Goal: Task Accomplishment & Management: Manage account settings

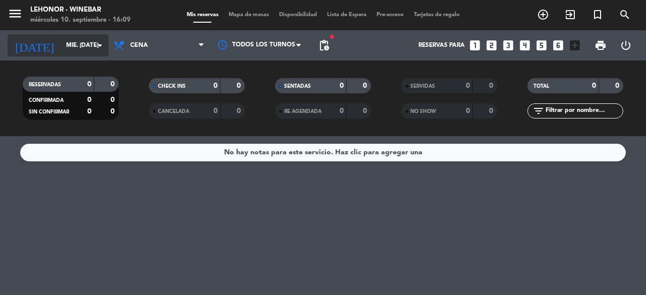
click at [80, 48] on input "mié. [DATE]" at bounding box center [101, 45] width 80 height 17
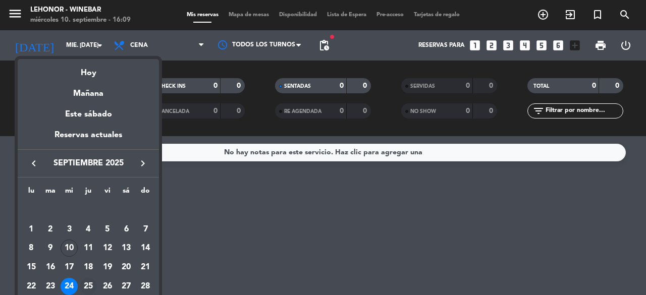
click at [87, 282] on div "25" at bounding box center [88, 286] width 17 height 17
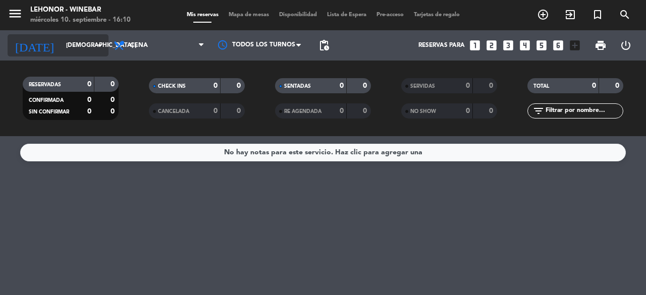
click at [106, 39] on input "[DEMOGRAPHIC_DATA] [DATE]" at bounding box center [101, 45] width 80 height 17
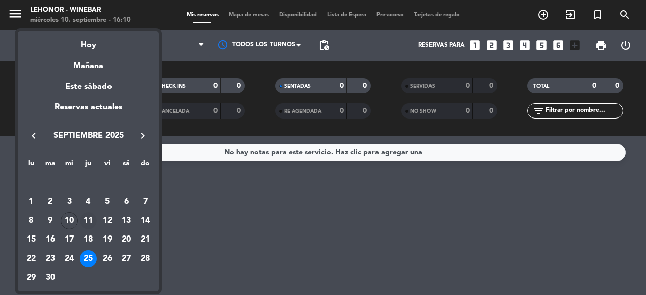
click at [90, 219] on div "11" at bounding box center [88, 220] width 17 height 17
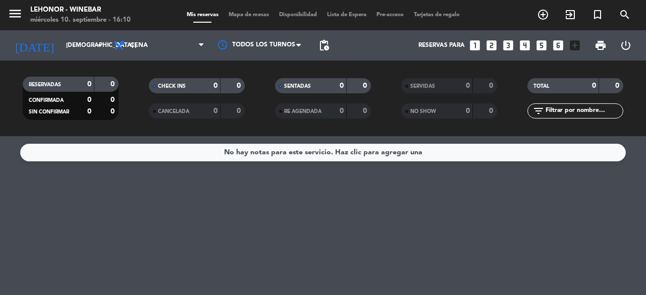
type input "[DEMOGRAPHIC_DATA] [DATE]"
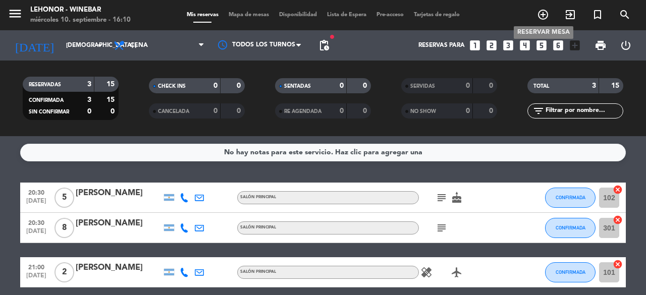
click at [540, 13] on icon "add_circle_outline" at bounding box center [543, 15] width 12 height 12
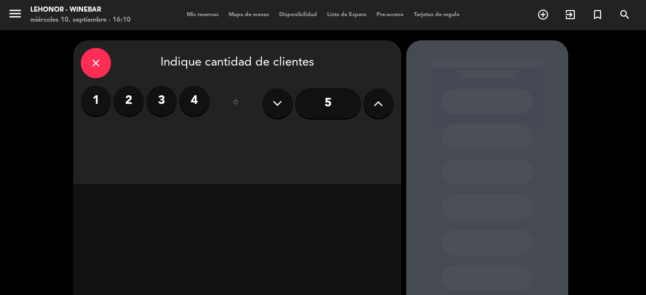
click at [126, 98] on label "2" at bounding box center [129, 101] width 30 height 30
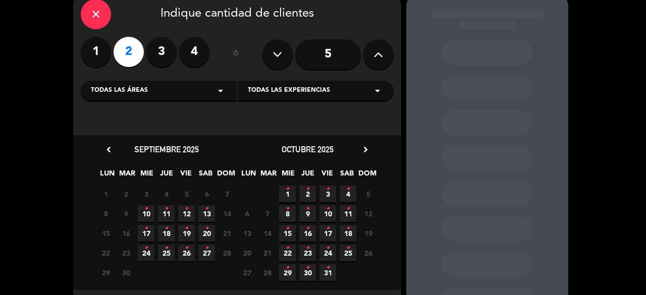
scroll to position [49, 0]
click at [167, 215] on icon "•" at bounding box center [167, 208] width 4 height 16
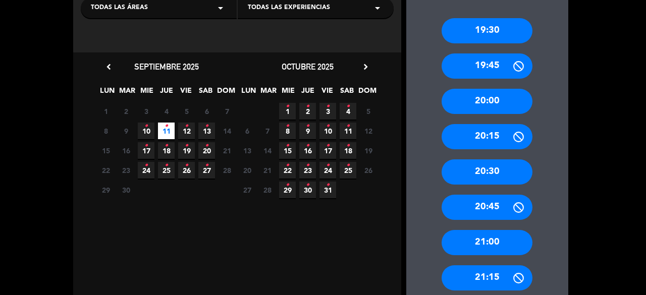
scroll to position [132, 0]
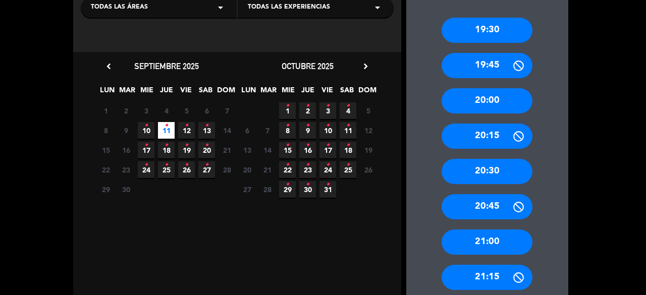
click at [477, 168] on div "20:30" at bounding box center [487, 171] width 91 height 25
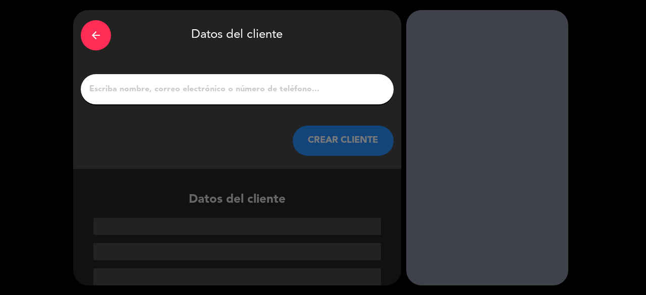
click at [236, 102] on div at bounding box center [237, 89] width 313 height 30
click at [244, 90] on input "1" at bounding box center [237, 89] width 298 height 14
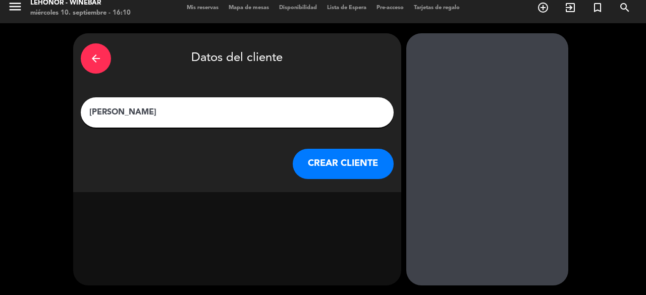
scroll to position [7, 0]
type input "[PERSON_NAME]"
click at [359, 169] on button "CREAR CLIENTE" at bounding box center [343, 164] width 101 height 30
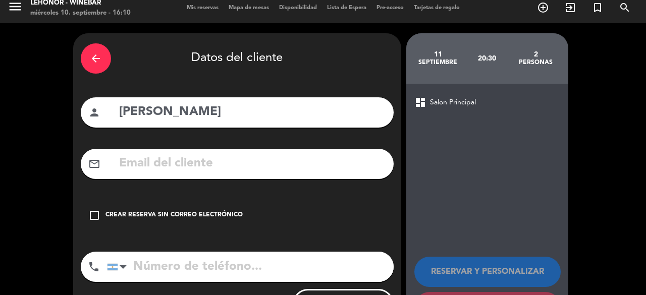
click at [117, 215] on div "Crear reserva sin correo electrónico" at bounding box center [173, 215] width 137 height 10
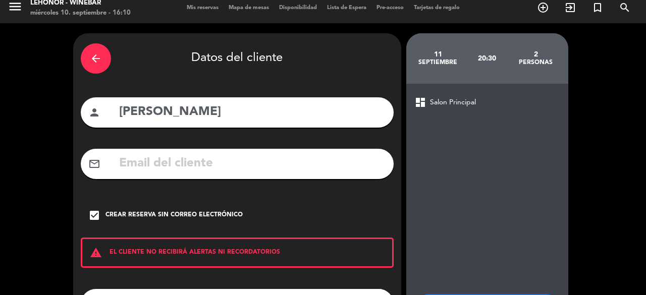
scroll to position [79, 0]
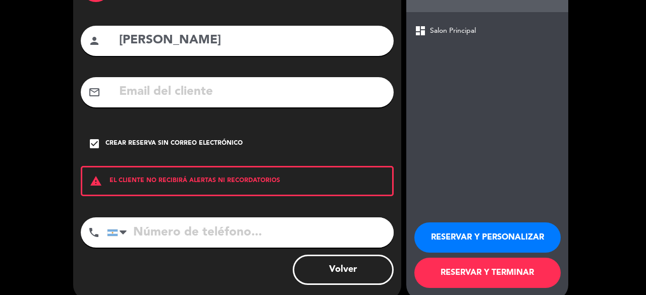
click at [212, 231] on input "tel" at bounding box center [250, 233] width 287 height 30
type input "3413784548"
click at [481, 269] on button "RESERVAR Y TERMINAR" at bounding box center [487, 273] width 146 height 30
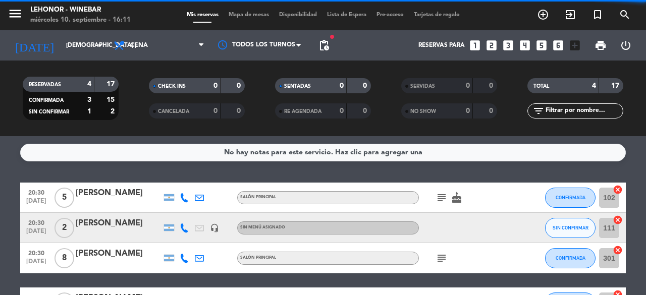
scroll to position [41, 0]
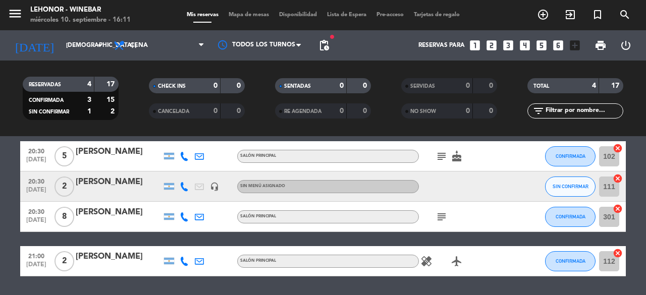
click at [117, 179] on div "[PERSON_NAME]" at bounding box center [119, 182] width 86 height 13
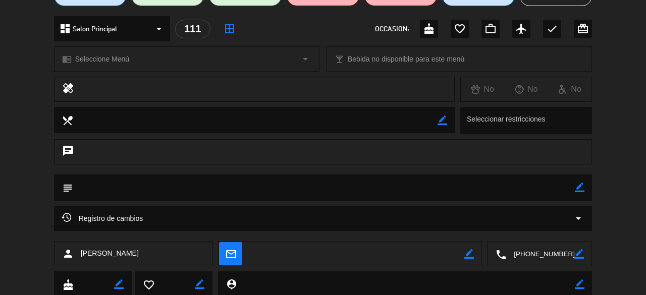
scroll to position [110, 0]
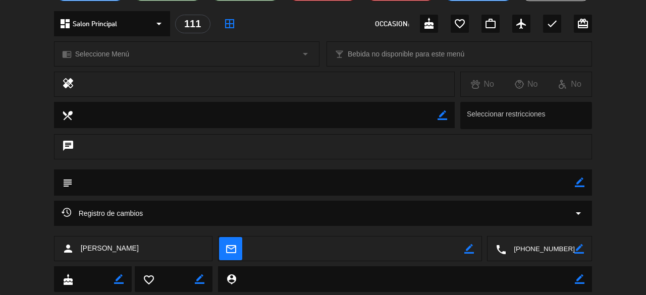
click at [198, 174] on textarea at bounding box center [324, 183] width 503 height 26
click at [198, 179] on textarea at bounding box center [324, 183] width 503 height 26
click at [136, 189] on textarea at bounding box center [324, 183] width 503 height 26
click at [579, 183] on icon "border_color" at bounding box center [580, 183] width 10 height 10
type textarea "CASINO | EQUIPO CITY CENTER | SIN CAKE"
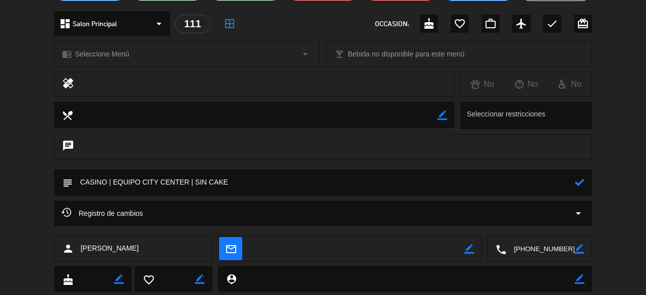
click at [578, 183] on icon at bounding box center [580, 183] width 10 height 10
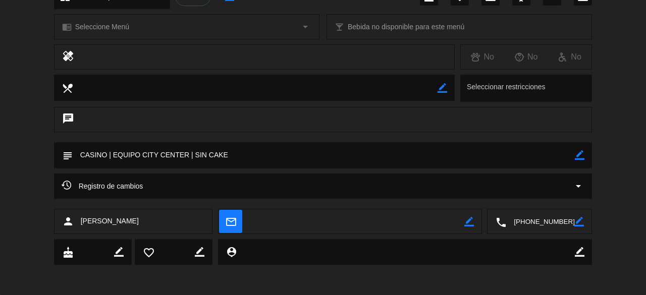
scroll to position [0, 0]
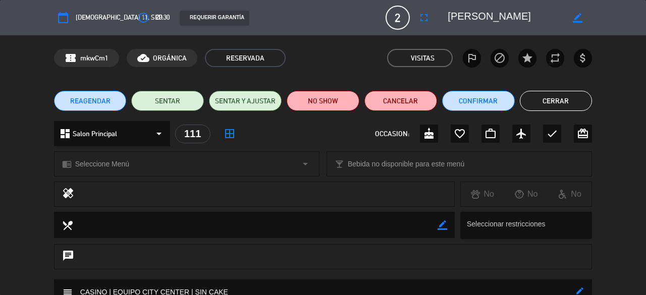
click at [537, 93] on button "Cerrar" at bounding box center [556, 101] width 73 height 20
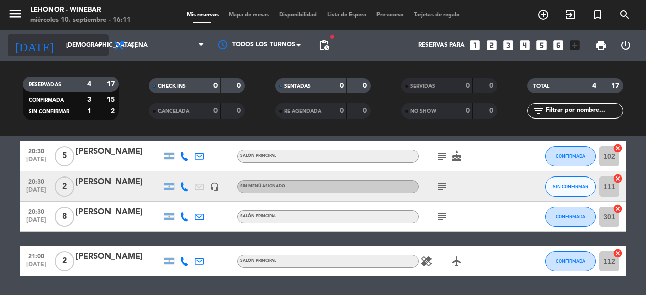
click at [83, 44] on input "[DEMOGRAPHIC_DATA] [DATE]" at bounding box center [101, 45] width 80 height 17
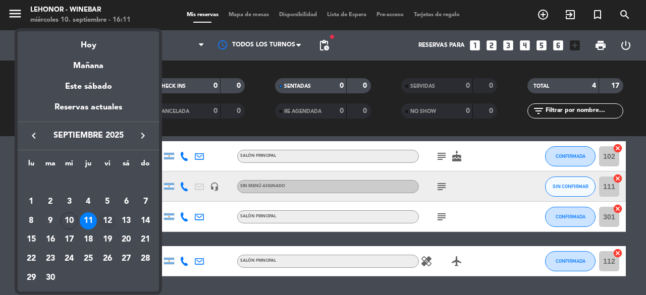
click at [109, 222] on div "12" at bounding box center [107, 220] width 17 height 17
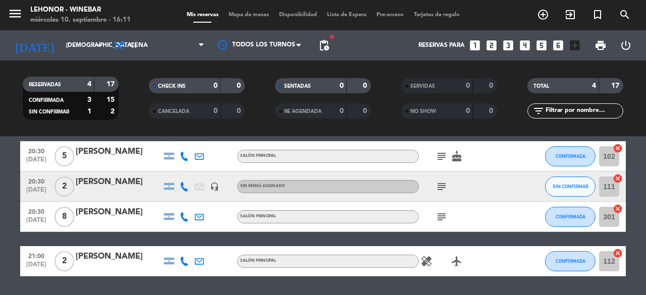
type input "vie. [DATE]"
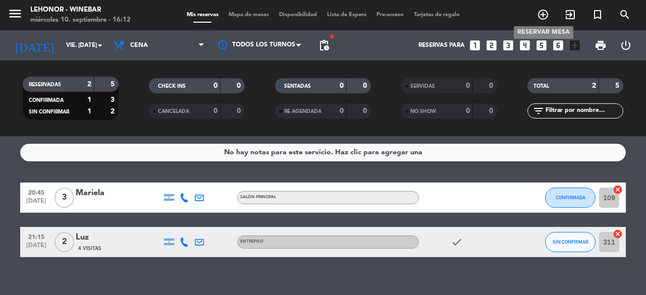
click at [540, 11] on icon "add_circle_outline" at bounding box center [543, 15] width 12 height 12
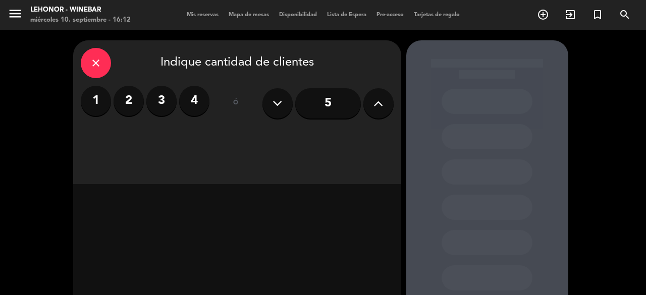
click at [124, 97] on label "2" at bounding box center [129, 101] width 30 height 30
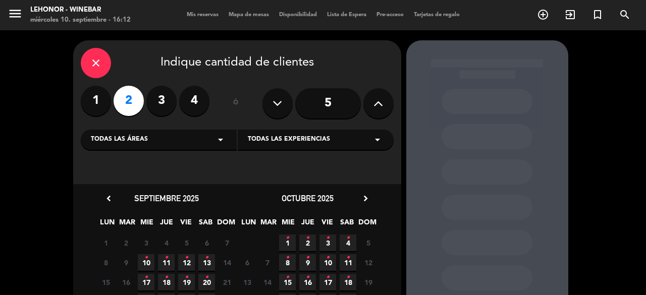
click at [183, 263] on span "12 •" at bounding box center [186, 262] width 17 height 17
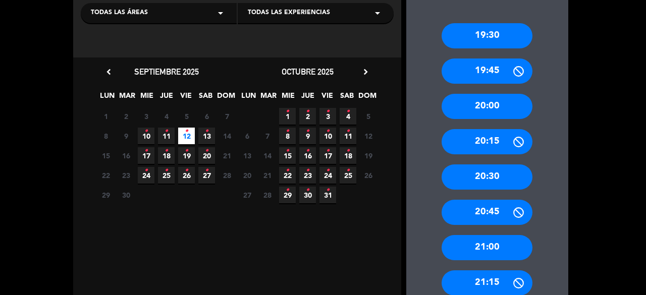
click at [486, 247] on div "21:00" at bounding box center [487, 247] width 91 height 25
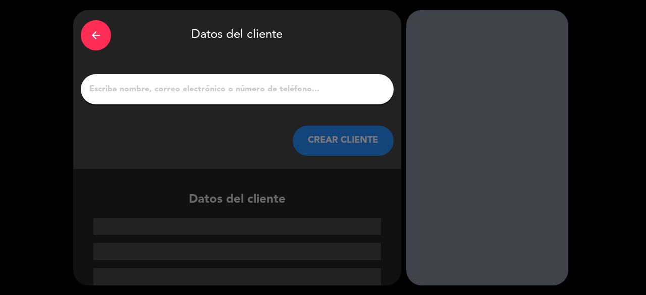
click at [219, 88] on input "1" at bounding box center [237, 89] width 298 height 14
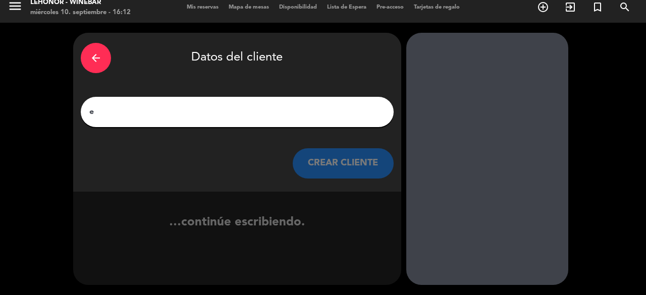
scroll to position [7, 0]
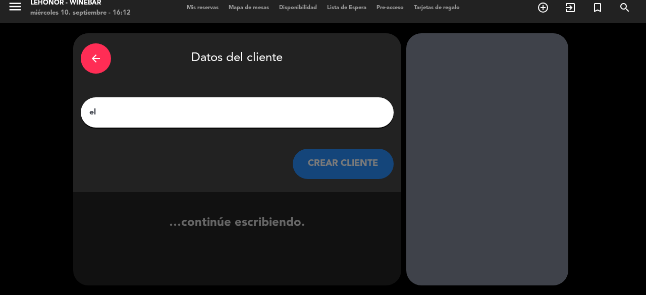
type input "e"
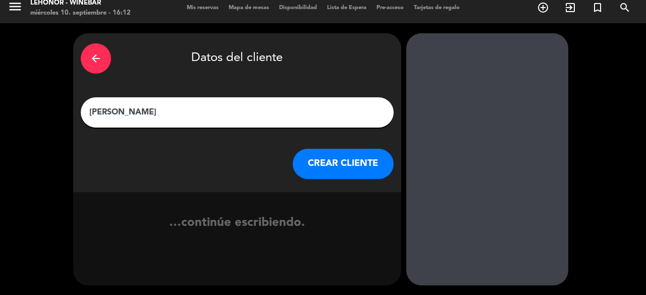
type input "[PERSON_NAME]"
click at [339, 158] on button "CREAR CLIENTE" at bounding box center [343, 164] width 101 height 30
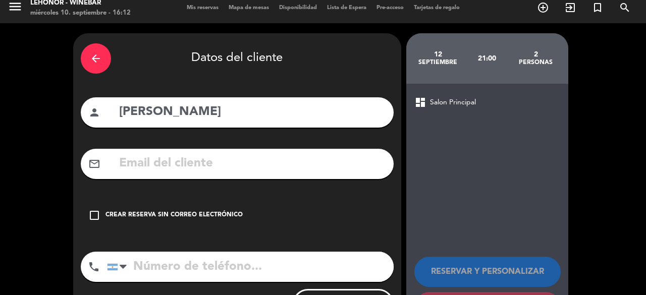
click at [94, 217] on icon "check_box_outline_blank" at bounding box center [94, 215] width 12 height 12
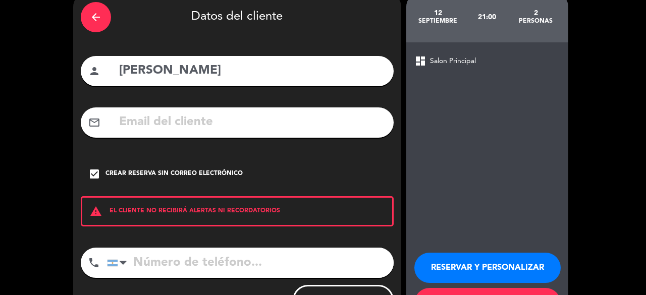
scroll to position [49, 0]
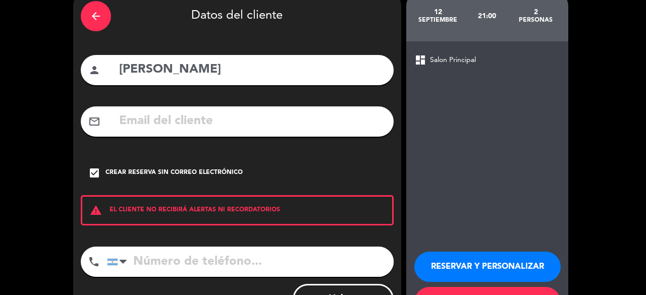
click at [219, 258] on input "tel" at bounding box center [250, 262] width 287 height 30
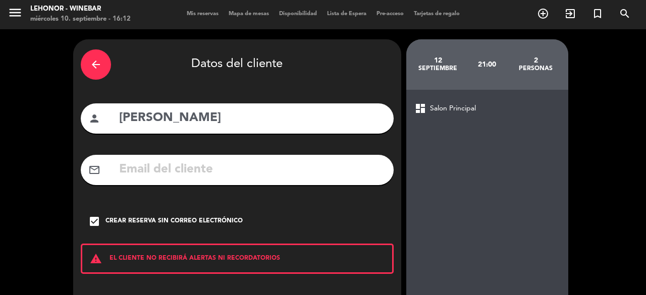
scroll to position [94, 0]
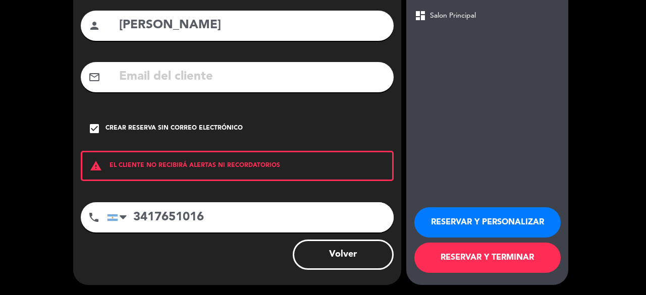
type input "3417651016"
click at [461, 265] on button "RESERVAR Y TERMINAR" at bounding box center [487, 258] width 146 height 30
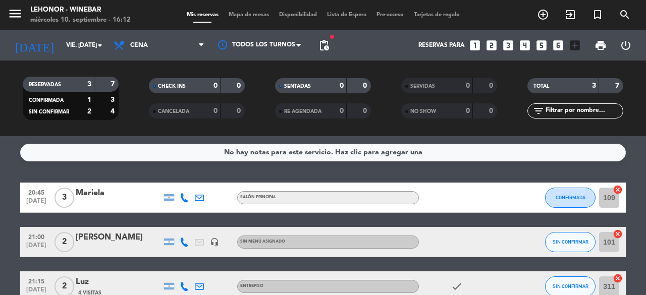
scroll to position [57, 0]
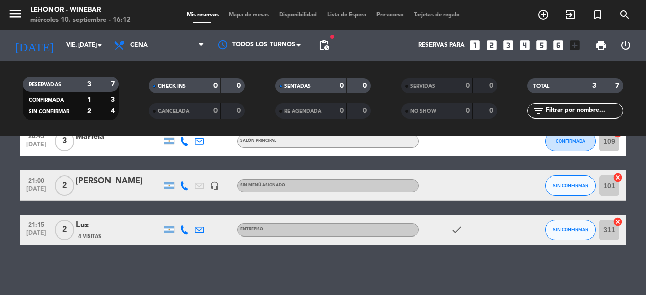
click at [120, 184] on div "[PERSON_NAME]" at bounding box center [119, 181] width 86 height 13
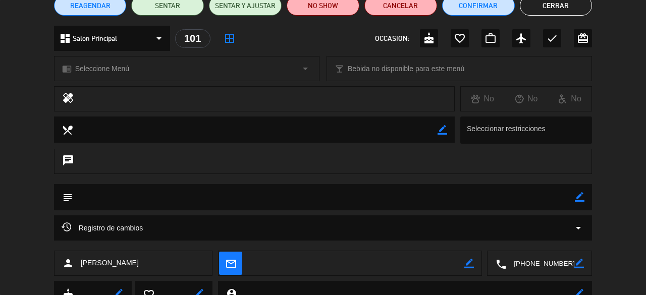
scroll to position [137, 0]
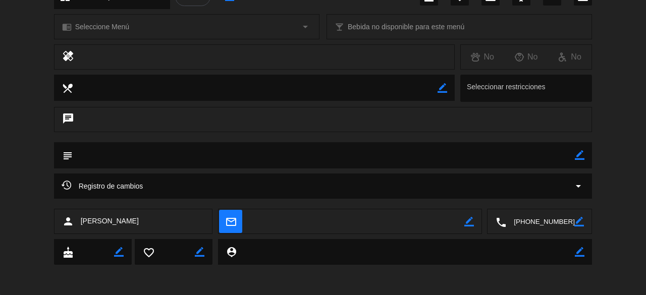
click at [575, 157] on icon "border_color" at bounding box center [580, 155] width 10 height 10
type textarea "CASINO | EQUIPO CITY CENTER | TIENE CAKE"
click at [576, 156] on icon at bounding box center [580, 155] width 10 height 10
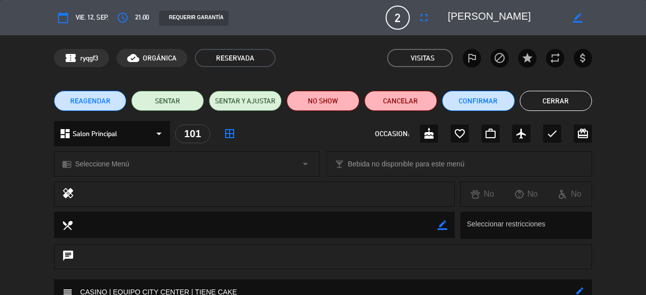
click at [554, 98] on button "Cerrar" at bounding box center [556, 101] width 73 height 20
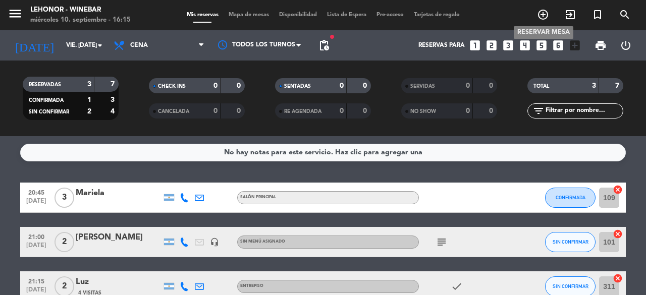
click at [545, 15] on icon "add_circle_outline" at bounding box center [543, 15] width 12 height 12
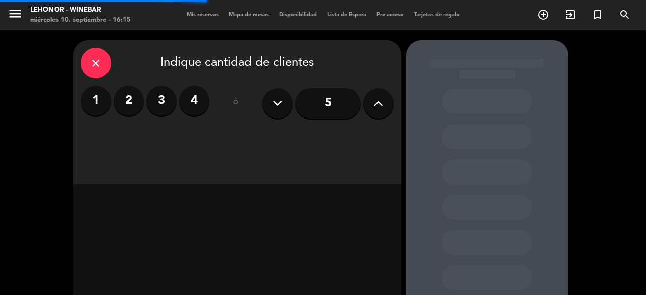
click at [131, 98] on label "2" at bounding box center [129, 101] width 30 height 30
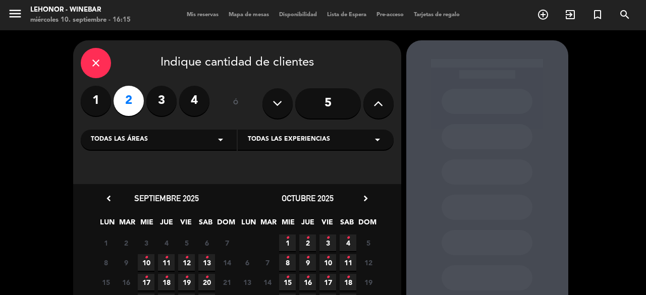
click at [187, 268] on span "12 •" at bounding box center [186, 262] width 17 height 17
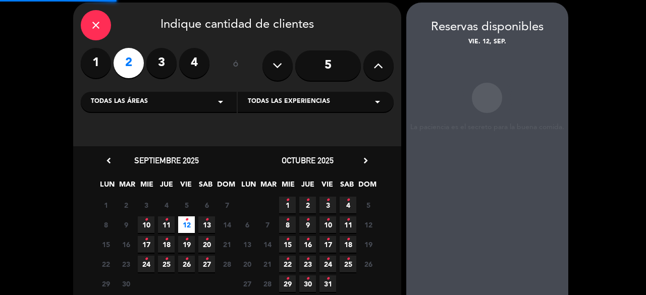
scroll to position [40, 0]
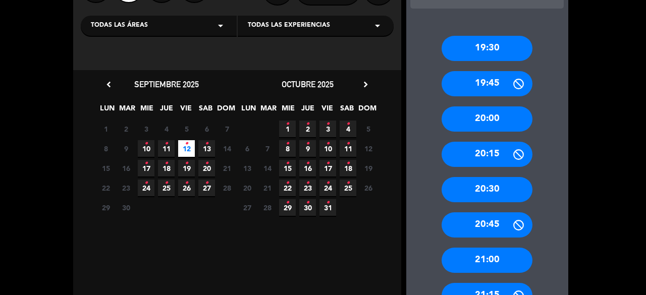
click at [481, 264] on div "21:00" at bounding box center [487, 260] width 91 height 25
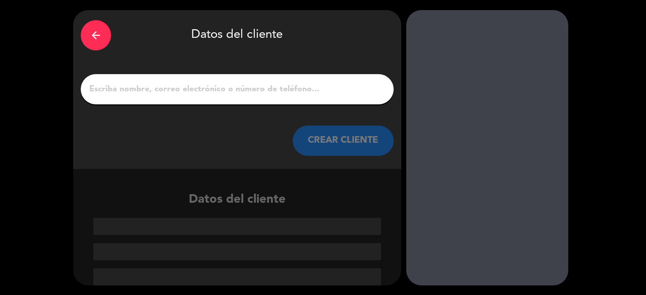
click at [257, 80] on div at bounding box center [237, 89] width 313 height 30
click at [250, 85] on input "1" at bounding box center [237, 89] width 298 height 14
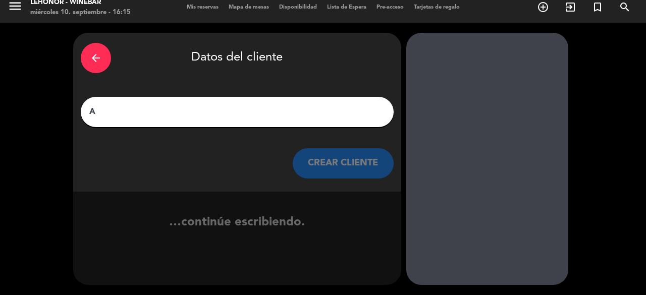
scroll to position [7, 0]
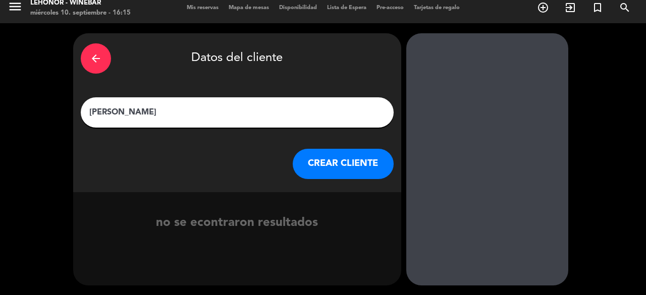
type input "[PERSON_NAME]"
click at [340, 162] on button "CREAR CLIENTE" at bounding box center [343, 164] width 101 height 30
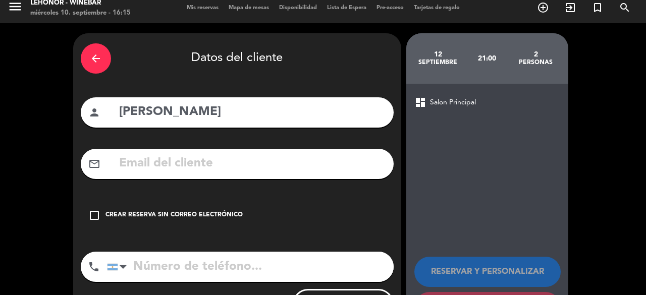
click at [99, 216] on icon "check_box_outline_blank" at bounding box center [94, 215] width 12 height 12
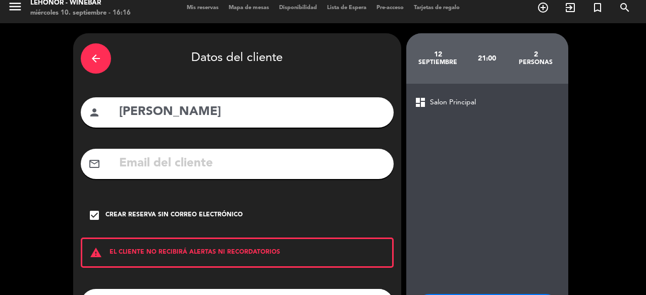
scroll to position [94, 0]
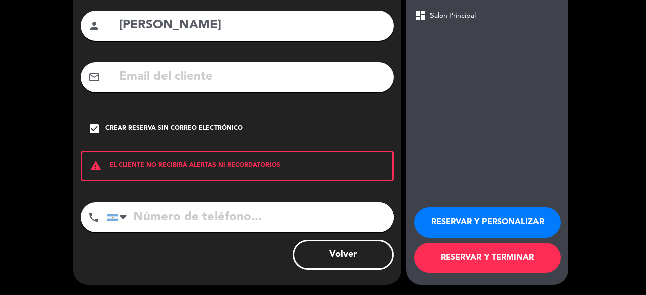
click at [228, 222] on input "tel" at bounding box center [250, 217] width 287 height 30
type input "3414006256"
click at [462, 260] on button "RESERVAR Y TERMINAR" at bounding box center [487, 258] width 146 height 30
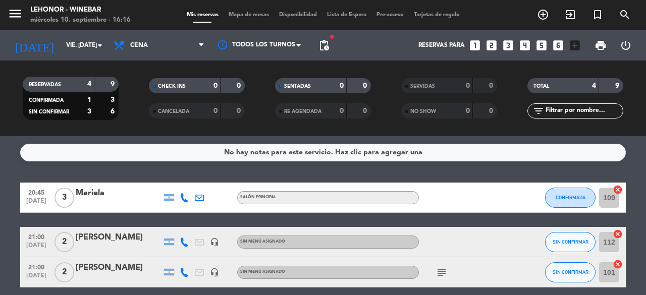
click at [88, 236] on div "[PERSON_NAME]" at bounding box center [119, 237] width 86 height 13
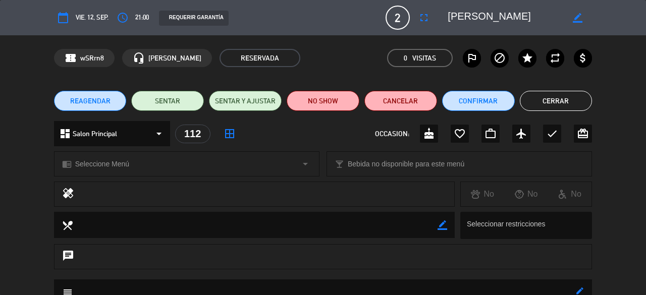
scroll to position [137, 0]
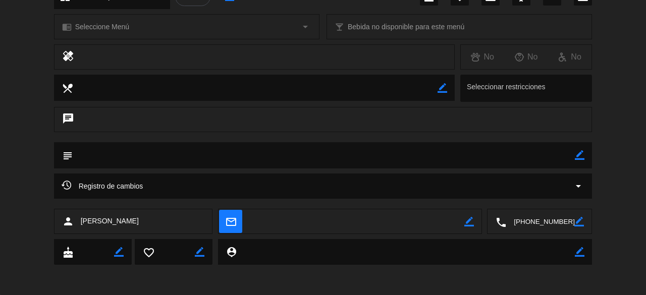
click at [577, 156] on icon "border_color" at bounding box center [580, 155] width 10 height 10
type textarea "CASINO | EQUIPO CITY CENTER | SIN CAKE"
click at [579, 154] on icon at bounding box center [580, 155] width 10 height 10
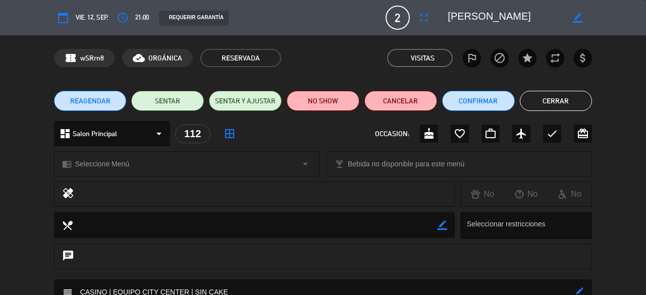
click at [566, 98] on button "Cerrar" at bounding box center [556, 101] width 73 height 20
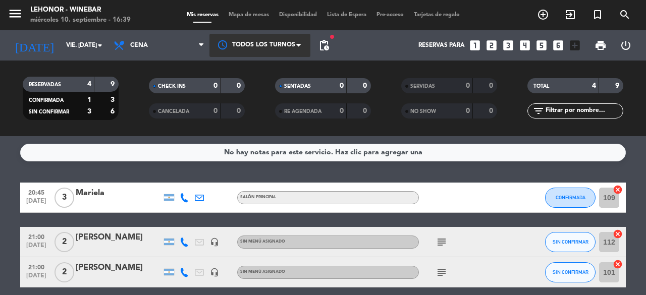
click at [299, 42] on span at bounding box center [301, 45] width 10 height 10
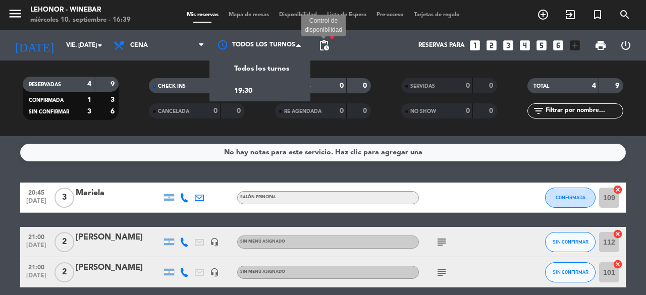
click at [329, 46] on span "pending_actions" at bounding box center [324, 45] width 12 height 12
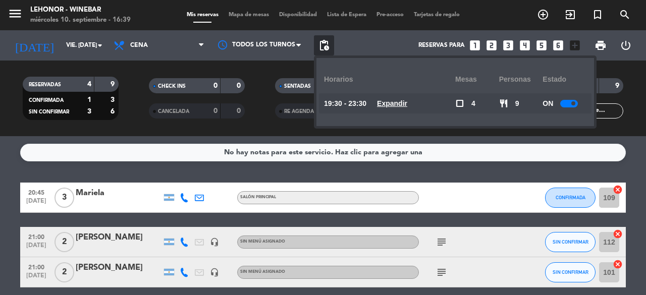
click at [398, 104] on u "Expandir" at bounding box center [392, 103] width 30 height 8
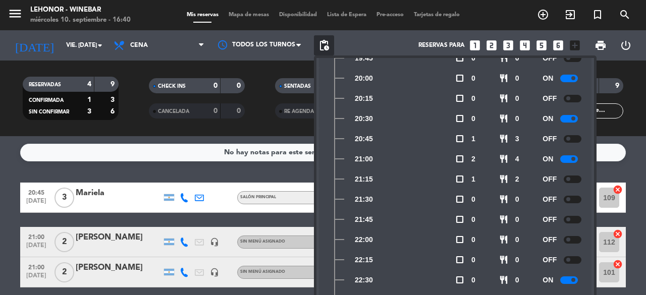
scroll to position [108, 0]
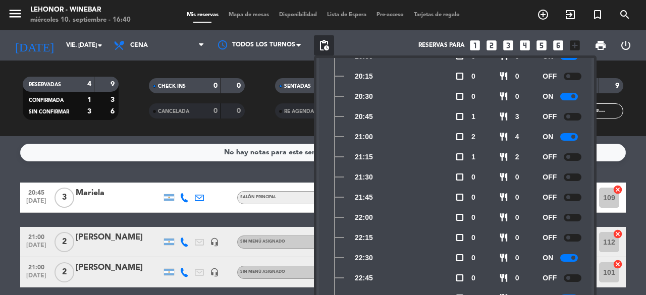
click at [2, 172] on div "No hay notas para este servicio. Haz clic para agregar una 20:45 [DATE] 3 [PERS…" at bounding box center [323, 215] width 646 height 159
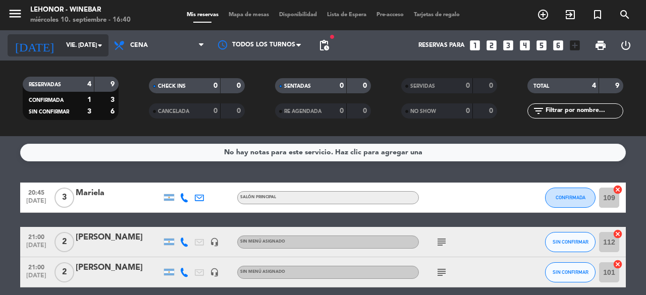
click at [82, 43] on input "vie. [DATE]" at bounding box center [101, 45] width 80 height 17
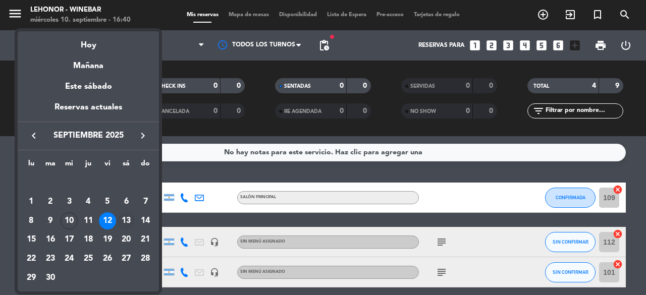
click at [124, 220] on div "13" at bounding box center [126, 220] width 17 height 17
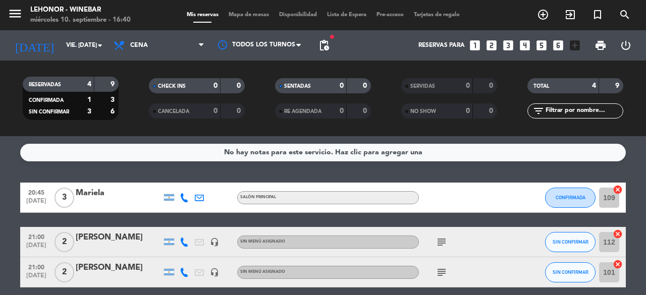
type input "sáb. [DATE]"
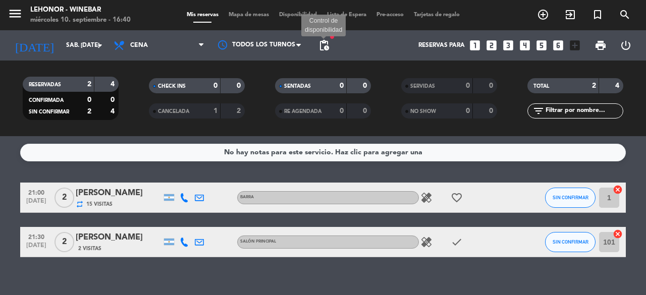
click at [323, 42] on span "pending_actions" at bounding box center [324, 45] width 12 height 12
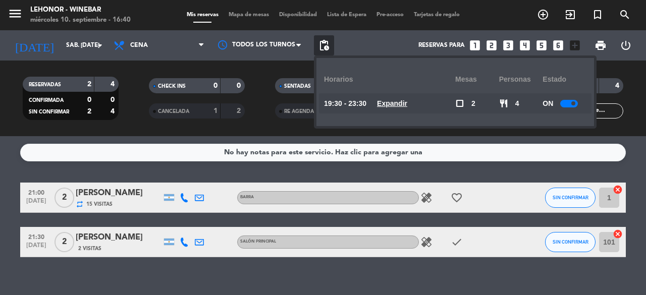
click at [401, 104] on u "Expandir" at bounding box center [392, 103] width 30 height 8
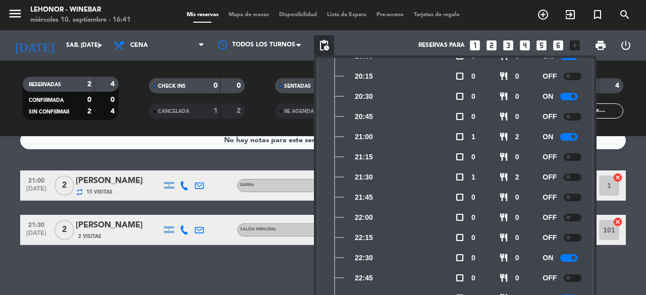
drag, startPoint x: 8, startPoint y: 207, endPoint x: 0, endPoint y: 220, distance: 15.0
click at [0, 220] on bookings-row "21:00 [DATE] 2 [PERSON_NAME] repeat 15 Visitas BARRA healing favorite_border SI…" at bounding box center [323, 208] width 646 height 75
